Goal: Task Accomplishment & Management: Use online tool/utility

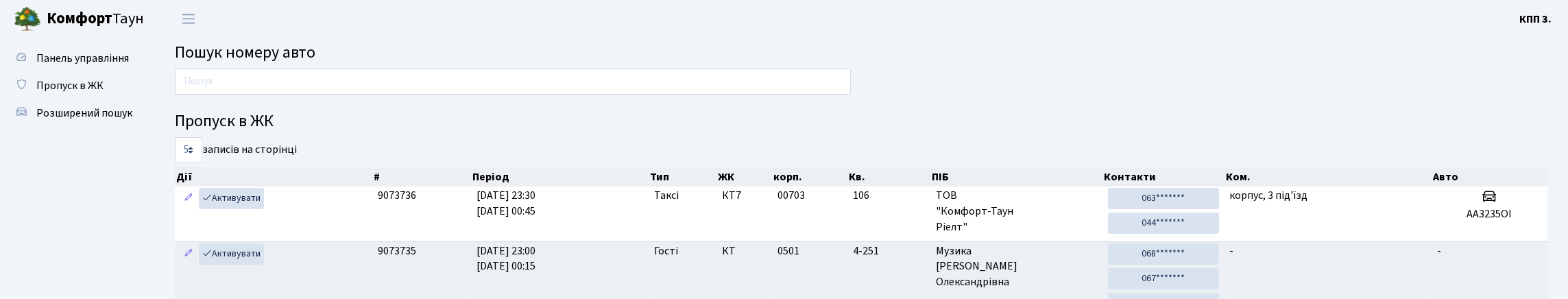
click at [532, 62] on h2 "Пошук номеру авто" at bounding box center [860, 53] width 1372 height 20
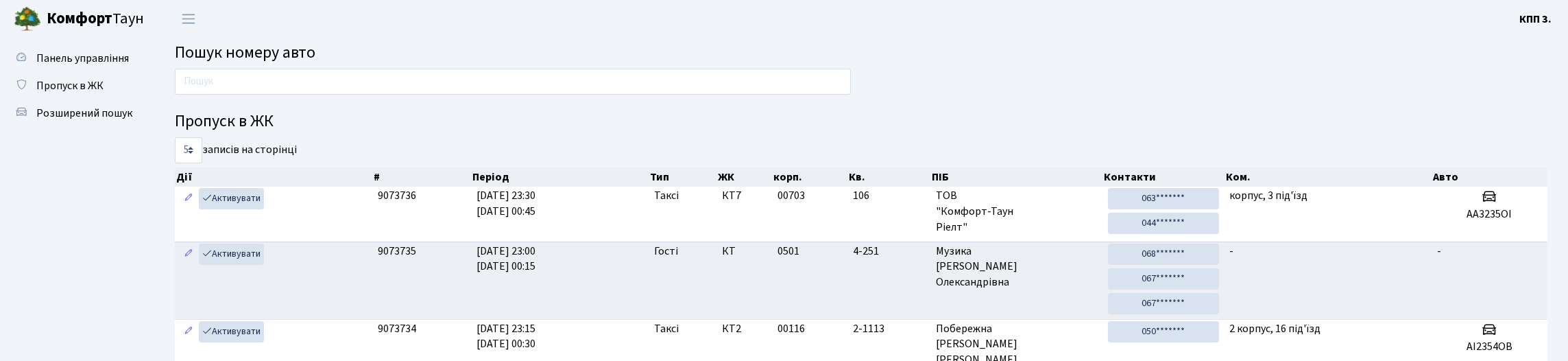
click at [496, 187] on th "Період" at bounding box center [559, 177] width 178 height 19
click at [517, 163] on div "5 10 25 50 записів на сторінці" at bounding box center [513, 150] width 676 height 26
drag, startPoint x: 651, startPoint y: 210, endPoint x: 958, endPoint y: 201, distance: 307.1
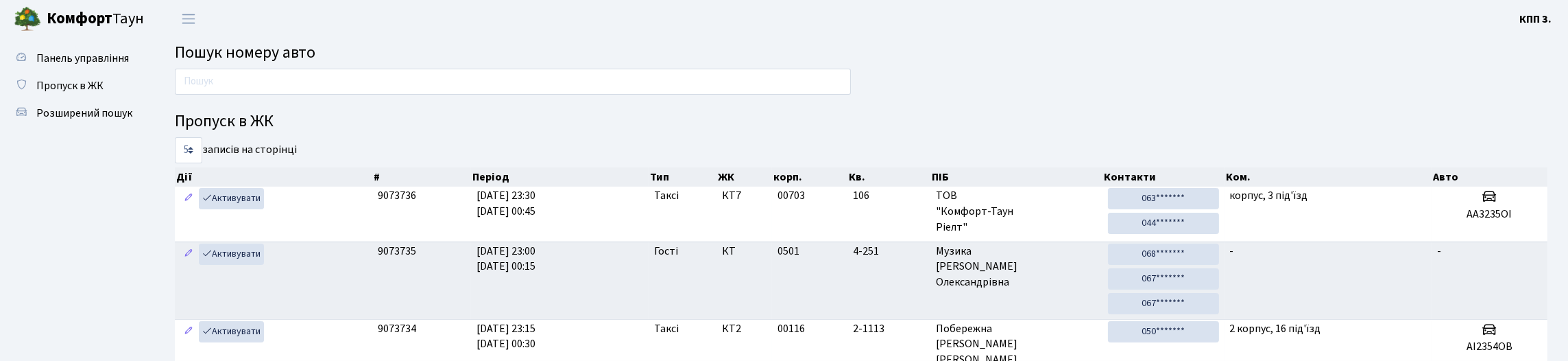
click at [958, 187] on tr "Дії # Період Тип ЖК корп. Кв. ПІБ Контакти Ком. Авто" at bounding box center [860, 177] width 1372 height 19
click at [942, 187] on th "ПІБ" at bounding box center [1016, 177] width 172 height 19
drag, startPoint x: 473, startPoint y: 203, endPoint x: 928, endPoint y: 208, distance: 455.0
click at [928, 187] on tr "Дії # Період Тип ЖК корп. Кв. ПІБ Контакти Ком. Авто" at bounding box center [860, 177] width 1372 height 19
click at [906, 187] on th "Кв." at bounding box center [889, 177] width 83 height 19
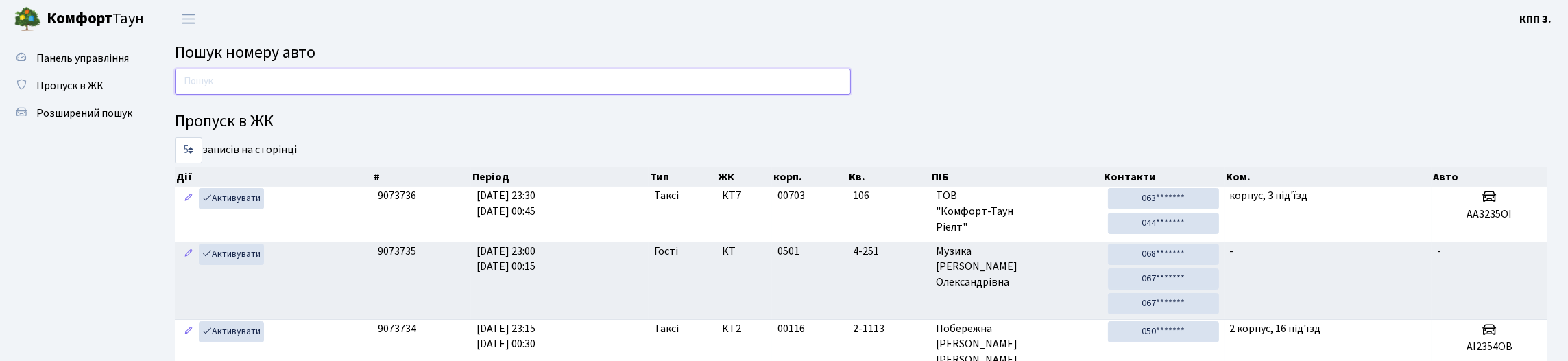
drag, startPoint x: 240, startPoint y: 104, endPoint x: 231, endPoint y: 90, distance: 16.6
click at [240, 95] on input "text" at bounding box center [513, 81] width 676 height 26
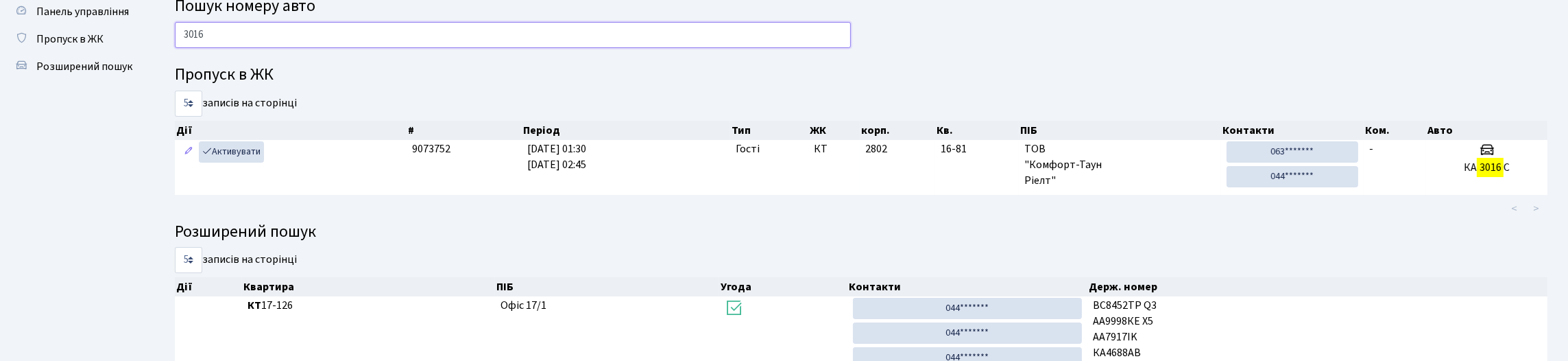
scroll to position [138, 0]
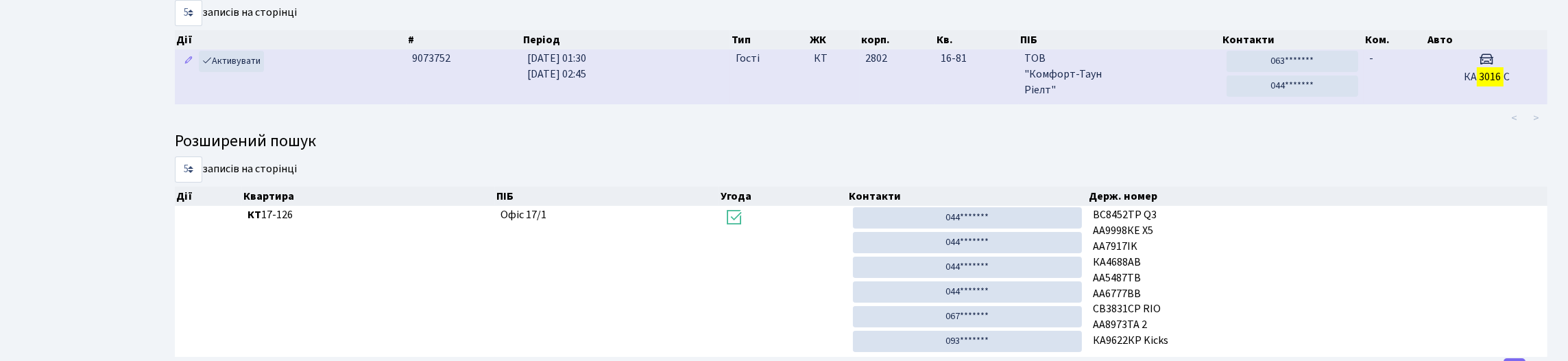
type input "3016"
click at [772, 104] on td "Гості" at bounding box center [769, 76] width 78 height 54
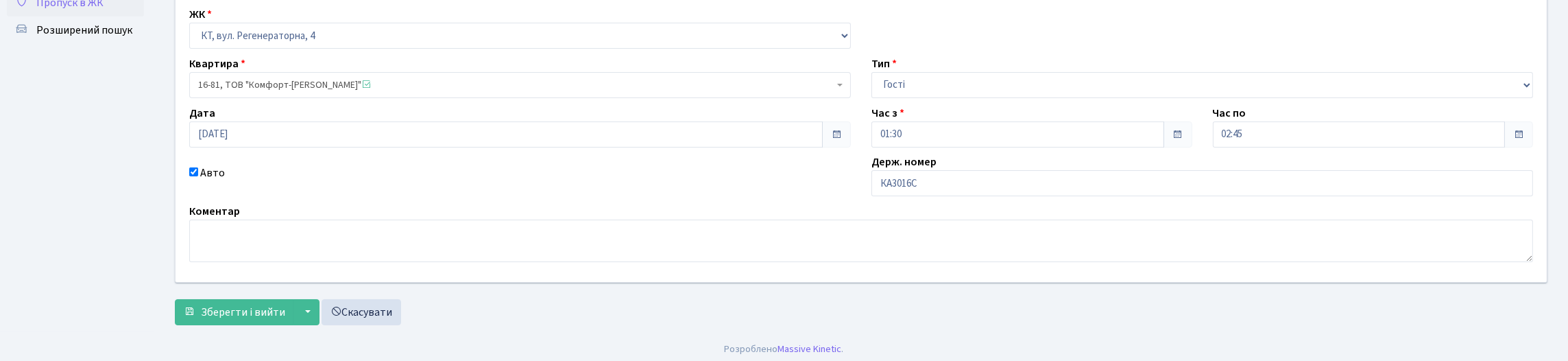
scroll to position [182, 0]
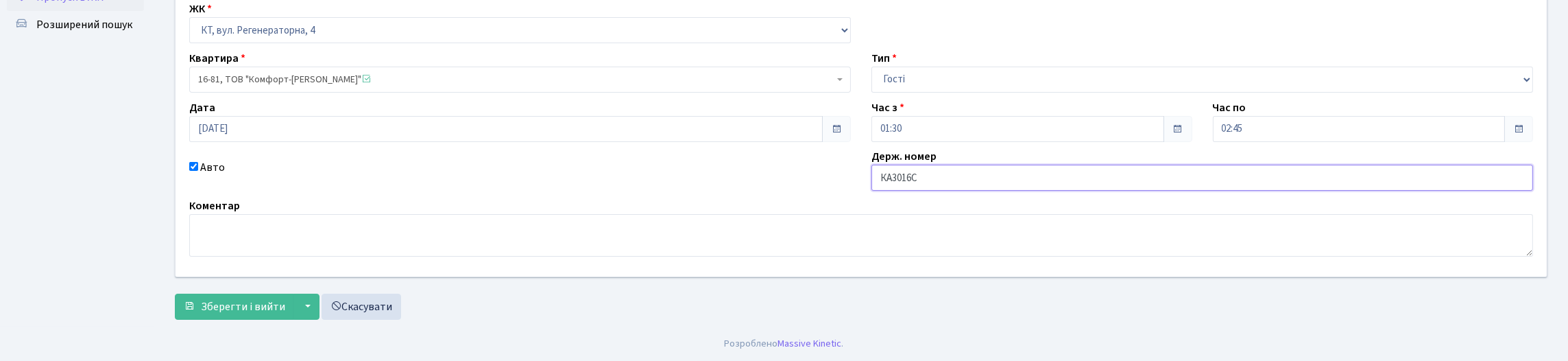
click at [972, 165] on input "КА3016С" at bounding box center [1202, 178] width 662 height 26
type input "КА3016СТ"
click at [218, 299] on span "Зберегти і вийти" at bounding box center [243, 306] width 85 height 15
